Goal: Information Seeking & Learning: Check status

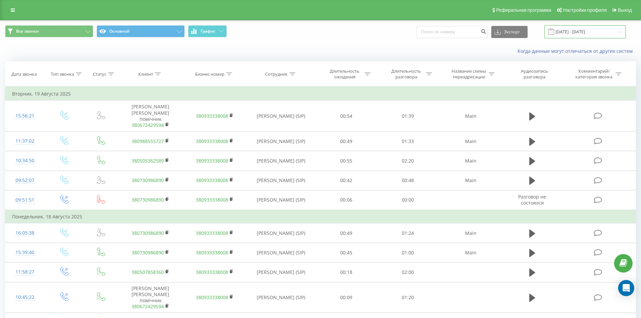
click at [595, 32] on input "19.07.2025 - 19.08.2025" at bounding box center [585, 31] width 81 height 13
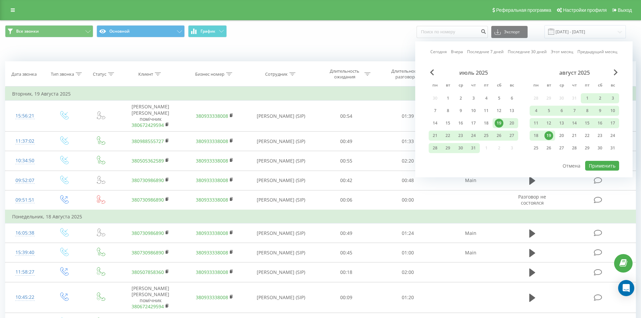
click at [492, 51] on link "Последние 7 дней" at bounding box center [485, 51] width 37 height 6
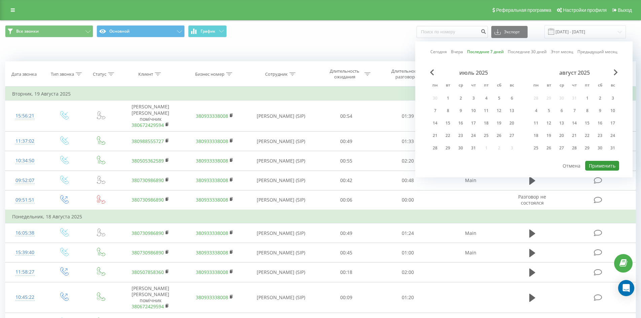
click at [600, 167] on button "Применить" at bounding box center [602, 166] width 34 height 10
type input "13.09.2025 - 19.09.2025"
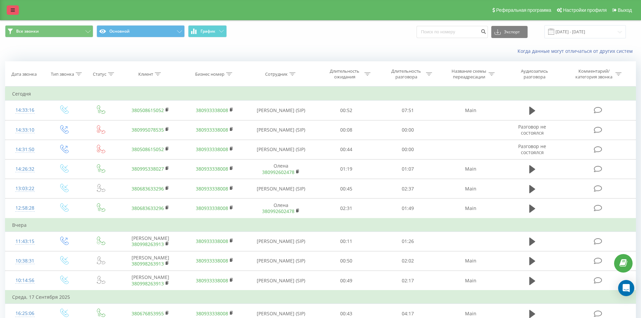
click at [11, 11] on icon at bounding box center [13, 10] width 4 height 5
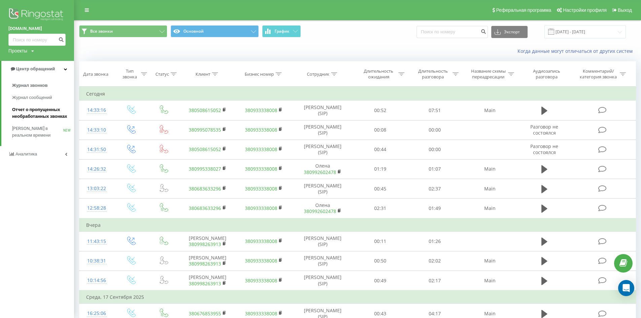
click at [52, 113] on span "Отчет о пропущенных необработанных звонках" at bounding box center [41, 112] width 59 height 13
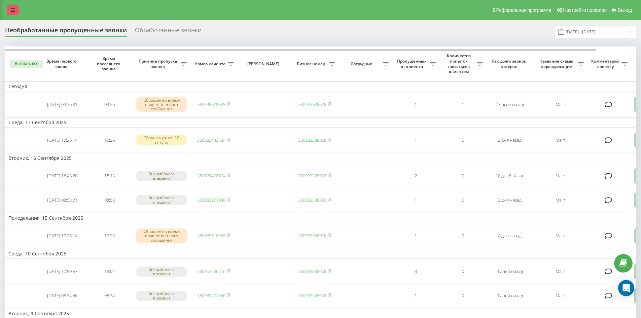
click at [11, 13] on link at bounding box center [13, 9] width 12 height 9
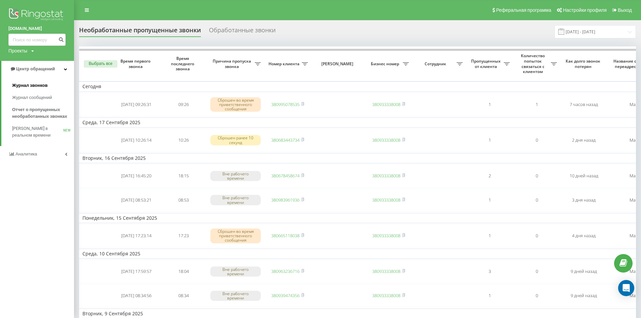
click at [43, 85] on span "Журнал звонков" at bounding box center [29, 85] width 35 height 7
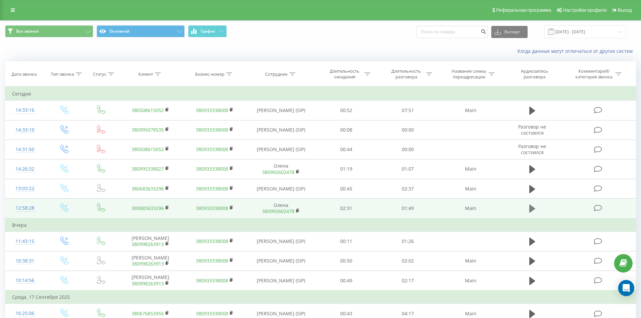
click at [533, 206] on icon at bounding box center [533, 208] width 6 height 9
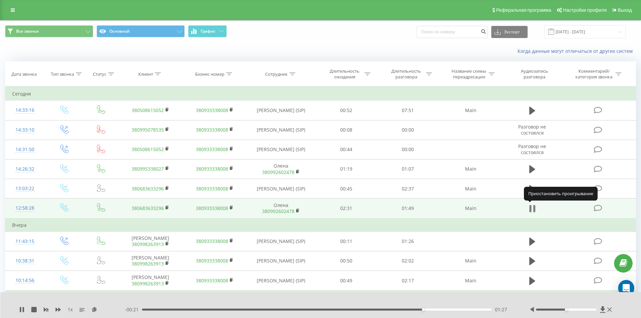
click at [534, 208] on icon at bounding box center [534, 208] width 2 height 7
click at [168, 210] on icon at bounding box center [168, 207] width 4 height 5
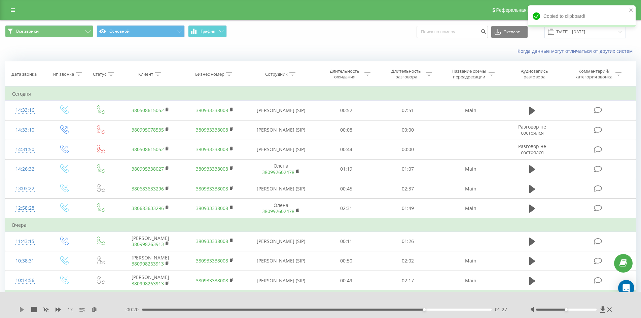
click at [23, 309] on icon at bounding box center [22, 309] width 4 height 5
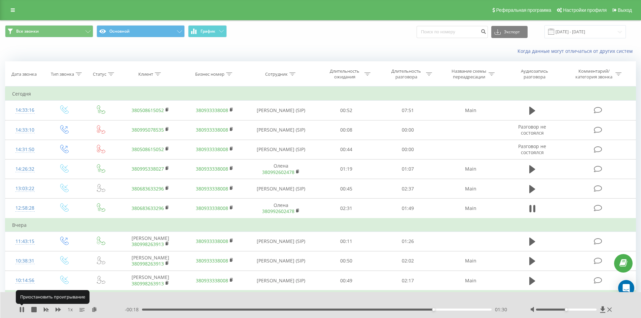
click at [23, 309] on icon at bounding box center [23, 309] width 1 height 5
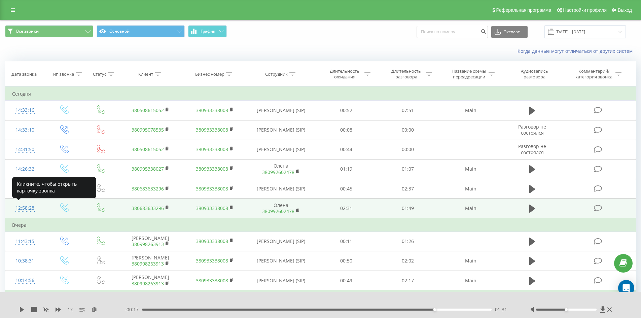
click at [28, 211] on div "12:58:28" at bounding box center [25, 208] width 26 height 13
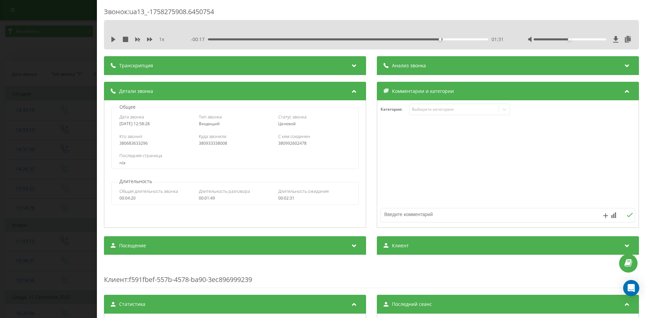
click at [351, 68] on icon at bounding box center [354, 64] width 8 height 7
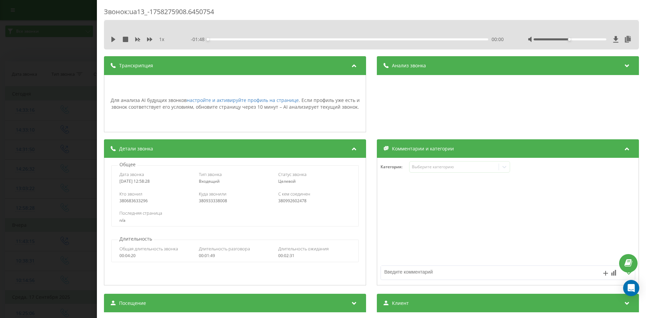
click at [626, 66] on icon at bounding box center [628, 64] width 8 height 7
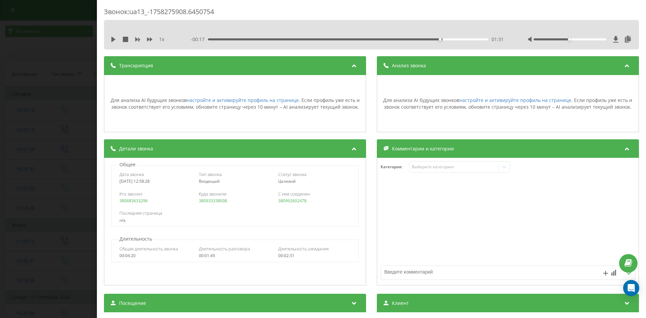
click at [626, 66] on icon at bounding box center [628, 64] width 8 height 7
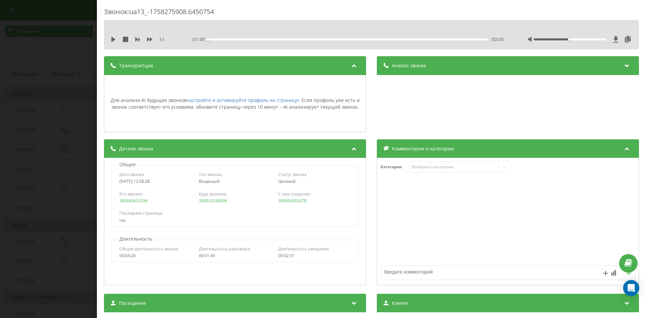
click at [354, 64] on icon at bounding box center [354, 64] width 8 height 7
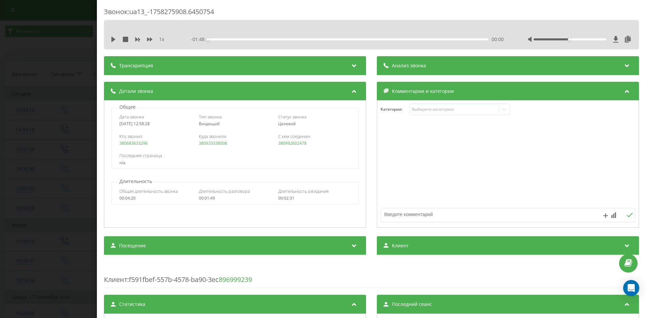
click at [57, 117] on div "Звонок : ua13_-1758275908.6450754 1 x - 01:48 00:00 00:00 Транскрипция Для анал…" at bounding box center [323, 159] width 646 height 318
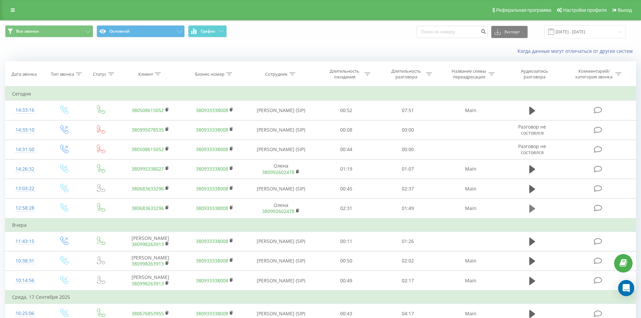
click at [533, 207] on icon at bounding box center [533, 209] width 6 height 8
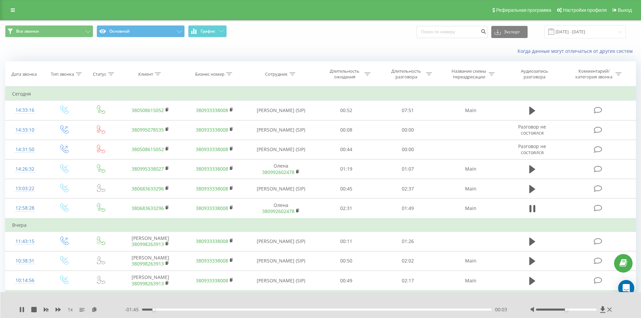
click at [180, 308] on div "- 01:45 00:03 00:03" at bounding box center [319, 309] width 389 height 7
click at [179, 310] on div "00:11" at bounding box center [317, 310] width 350 height 2
click at [217, 309] on div "00:23" at bounding box center [317, 310] width 350 height 2
click at [349, 309] on div "00:28" at bounding box center [317, 310] width 350 height 2
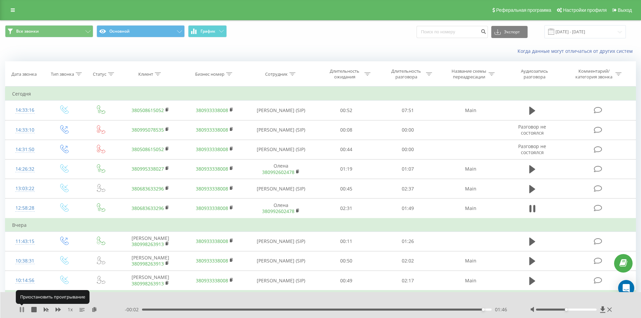
click at [21, 310] on icon at bounding box center [20, 309] width 1 height 5
click at [21, 307] on icon at bounding box center [21, 309] width 5 height 5
click at [23, 311] on icon at bounding box center [21, 309] width 5 height 5
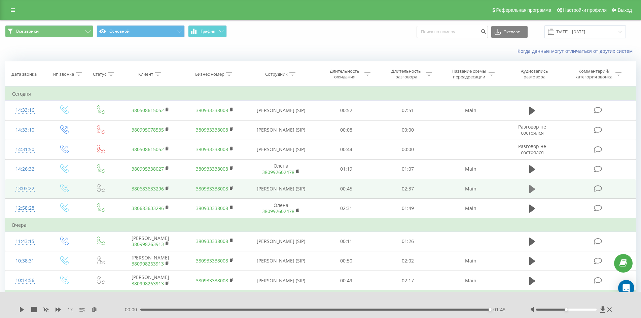
click at [530, 190] on icon at bounding box center [533, 189] width 6 height 8
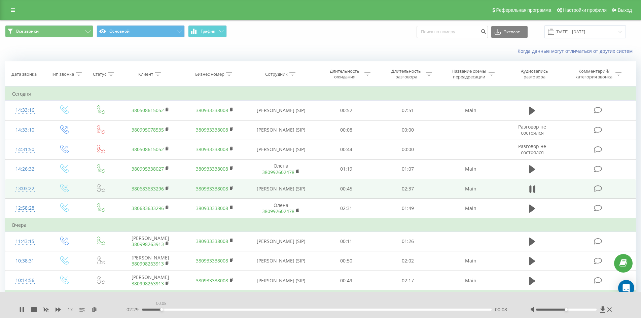
click at [161, 310] on div "00:08" at bounding box center [317, 310] width 350 height 2
click at [183, 310] on div "00:14" at bounding box center [317, 310] width 350 height 2
click at [201, 309] on div "00:20" at bounding box center [317, 310] width 350 height 2
click at [21, 310] on icon at bounding box center [20, 309] width 1 height 5
click at [21, 310] on icon at bounding box center [22, 309] width 4 height 5
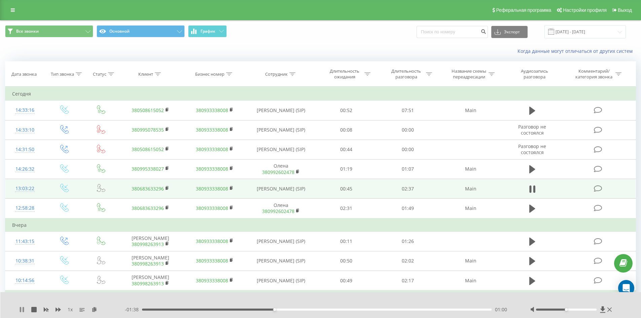
click at [22, 310] on icon at bounding box center [21, 309] width 5 height 5
click at [22, 312] on icon at bounding box center [21, 309] width 5 height 5
click at [21, 311] on icon at bounding box center [20, 309] width 1 height 5
click at [22, 312] on icon at bounding box center [21, 309] width 5 height 5
click at [22, 311] on icon at bounding box center [21, 309] width 5 height 5
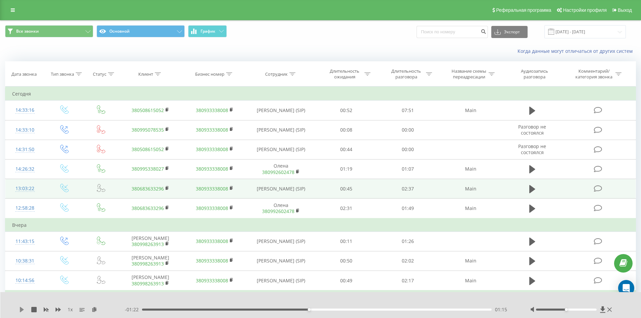
click at [24, 309] on icon at bounding box center [21, 309] width 5 height 5
click at [22, 311] on icon at bounding box center [21, 309] width 5 height 5
click at [535, 187] on icon at bounding box center [533, 188] width 6 height 9
click at [536, 189] on button at bounding box center [533, 189] width 10 height 10
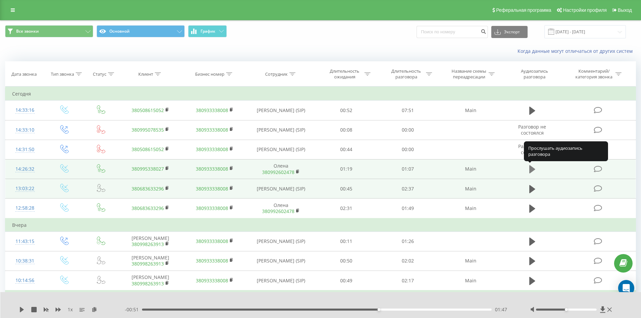
click at [534, 172] on icon at bounding box center [533, 169] width 6 height 9
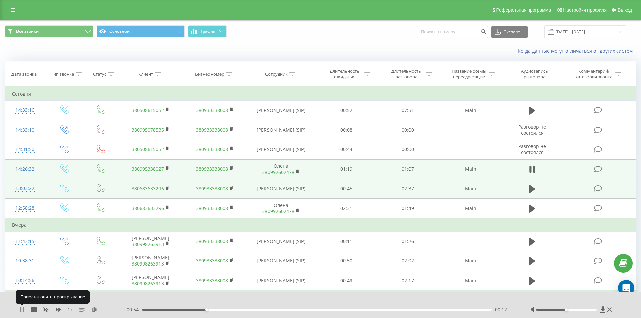
click at [24, 311] on icon at bounding box center [23, 309] width 1 height 5
click at [168, 169] on icon at bounding box center [167, 167] width 2 height 3
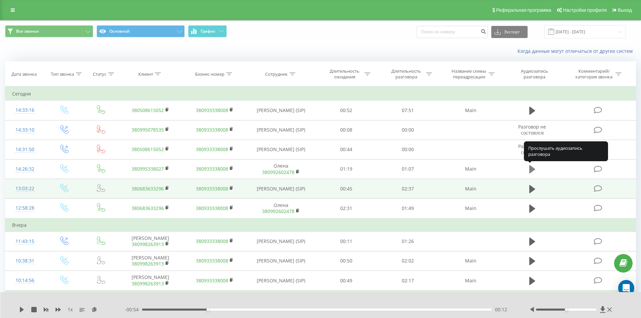
click at [532, 170] on icon at bounding box center [533, 169] width 6 height 8
click at [533, 170] on icon at bounding box center [533, 169] width 6 height 9
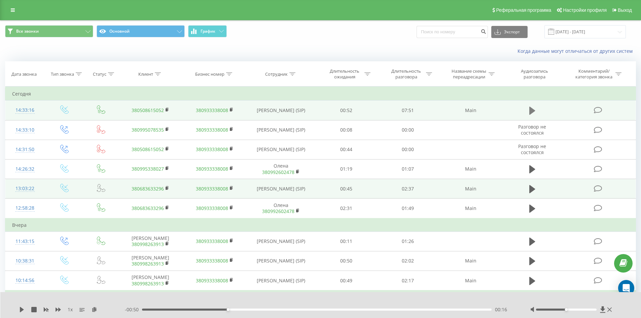
click at [534, 113] on icon at bounding box center [533, 110] width 6 height 9
click at [24, 307] on icon at bounding box center [23, 309] width 1 height 5
click at [165, 111] on td "380508615052" at bounding box center [151, 111] width 64 height 20
click at [169, 111] on icon at bounding box center [168, 109] width 4 height 5
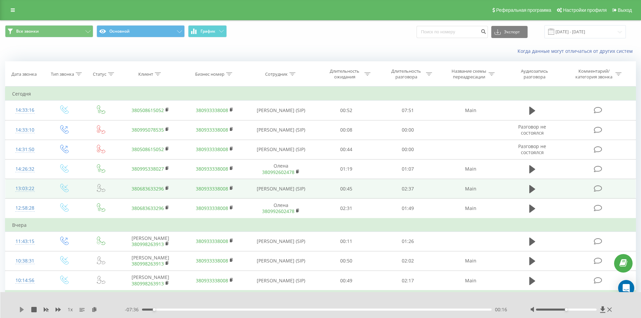
click at [19, 311] on icon at bounding box center [21, 309] width 5 height 5
click at [177, 310] on div "00:48" at bounding box center [317, 310] width 350 height 2
click at [193, 311] on div "- 06:58 00:54 00:54" at bounding box center [319, 309] width 389 height 7
click at [200, 306] on div "- 06:57 00:54 00:54" at bounding box center [319, 309] width 389 height 7
click at [203, 309] on div "00:55" at bounding box center [317, 310] width 350 height 2
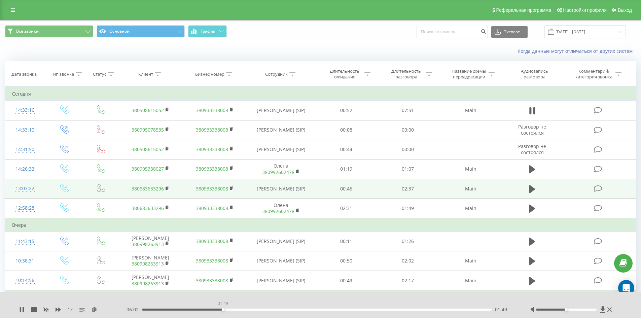
click at [223, 309] on div "01:49" at bounding box center [317, 310] width 350 height 2
click at [212, 310] on div "01:52" at bounding box center [317, 310] width 350 height 2
click at [207, 309] on div "01:41" at bounding box center [317, 310] width 350 height 2
click at [197, 311] on div "- 06:23 01:29 01:29" at bounding box center [319, 309] width 389 height 7
click at [197, 309] on div "01:29" at bounding box center [317, 310] width 350 height 2
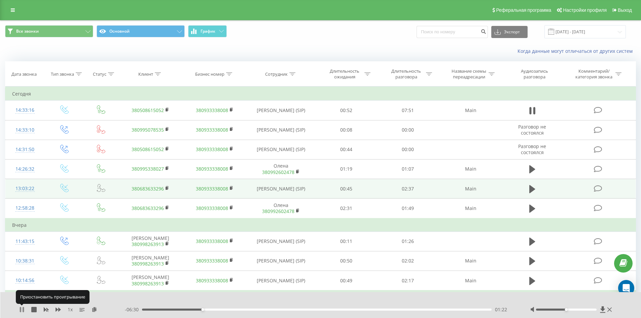
click at [23, 311] on icon at bounding box center [23, 309] width 1 height 5
